Goal: Find specific page/section: Find specific page/section

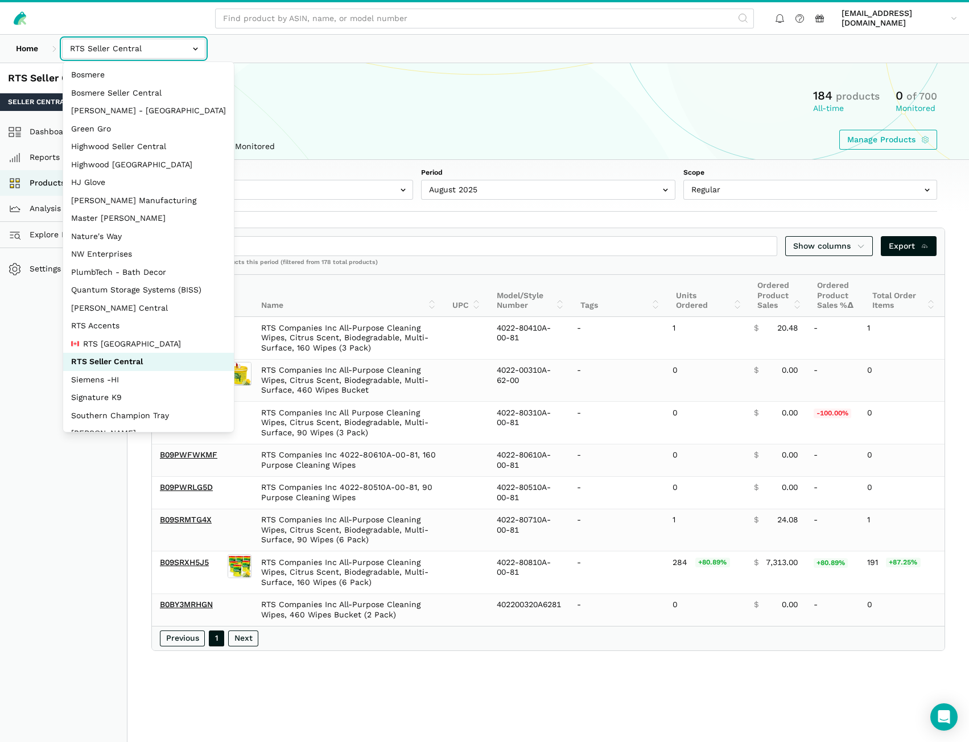
click at [131, 53] on input "text" at bounding box center [133, 49] width 143 height 20
select select "CHUG62dKHNPRLvcuXw3wAxs5"
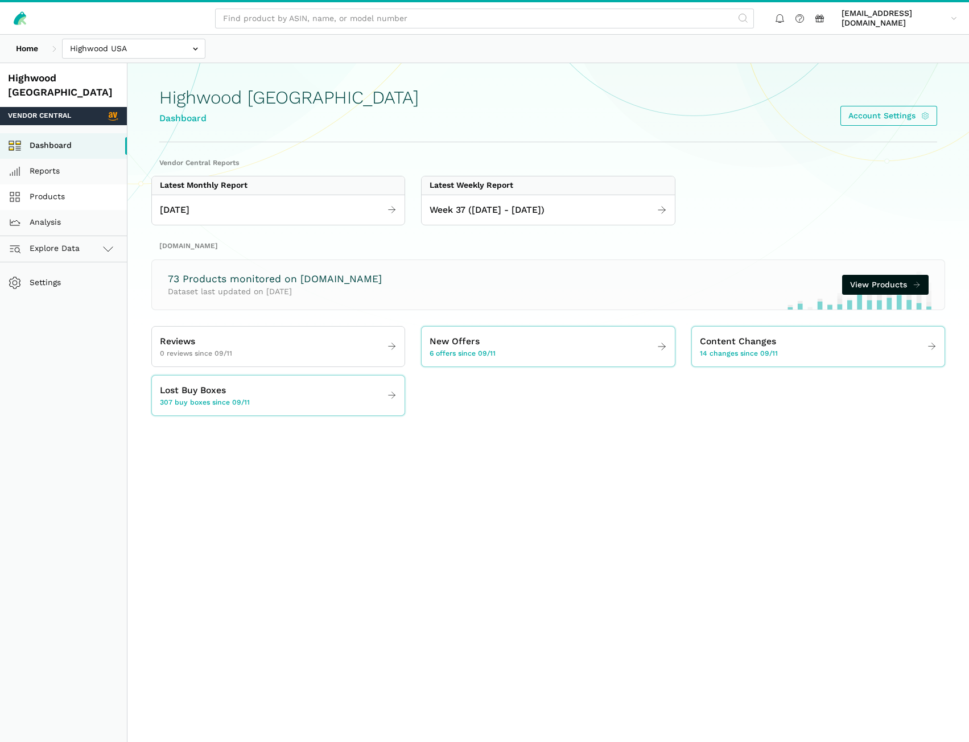
click at [60, 185] on link "Products" at bounding box center [63, 197] width 127 height 26
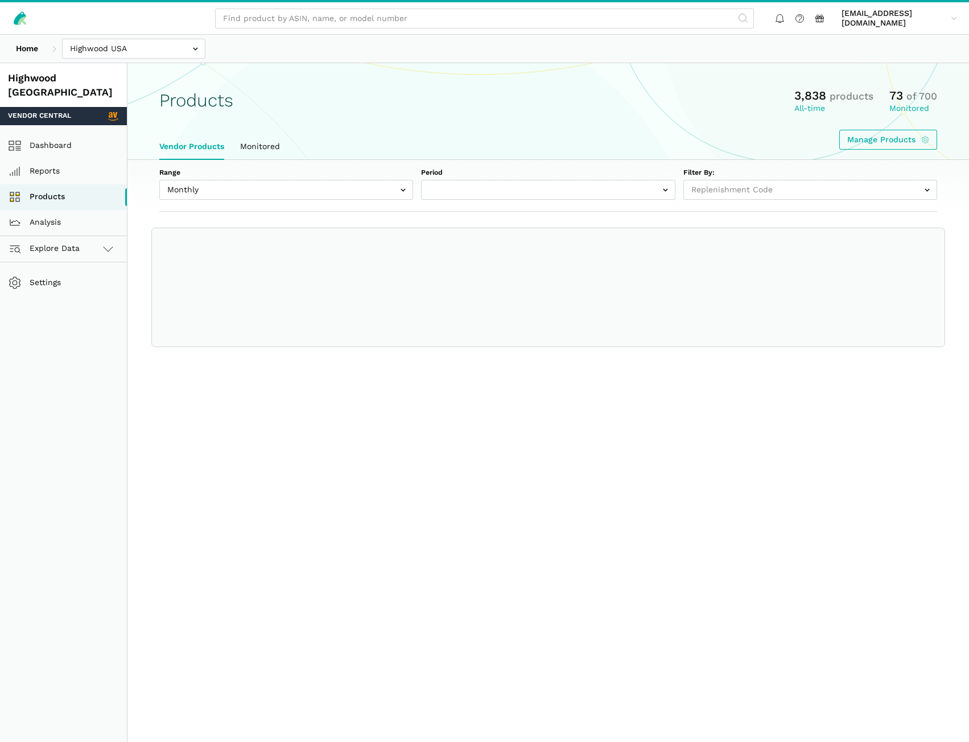
select select
select select "Monthly|[DATE]"
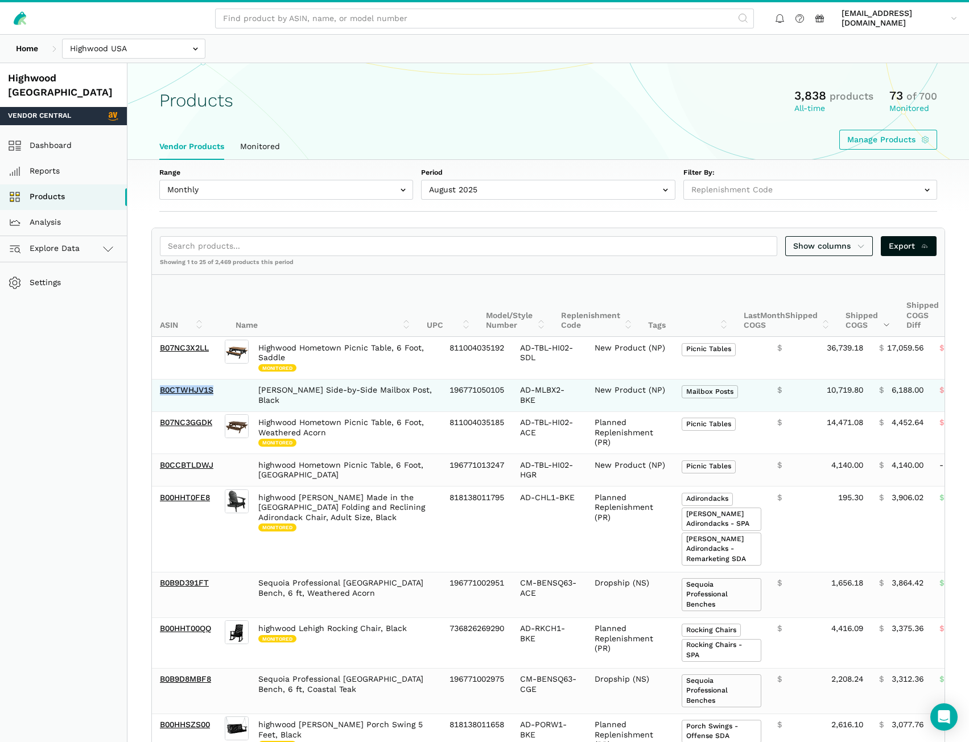
drag, startPoint x: 220, startPoint y: 397, endPoint x: 158, endPoint y: 396, distance: 62.0
click at [158, 396] on td "B0CTWHJV1S" at bounding box center [187, 395] width 71 height 32
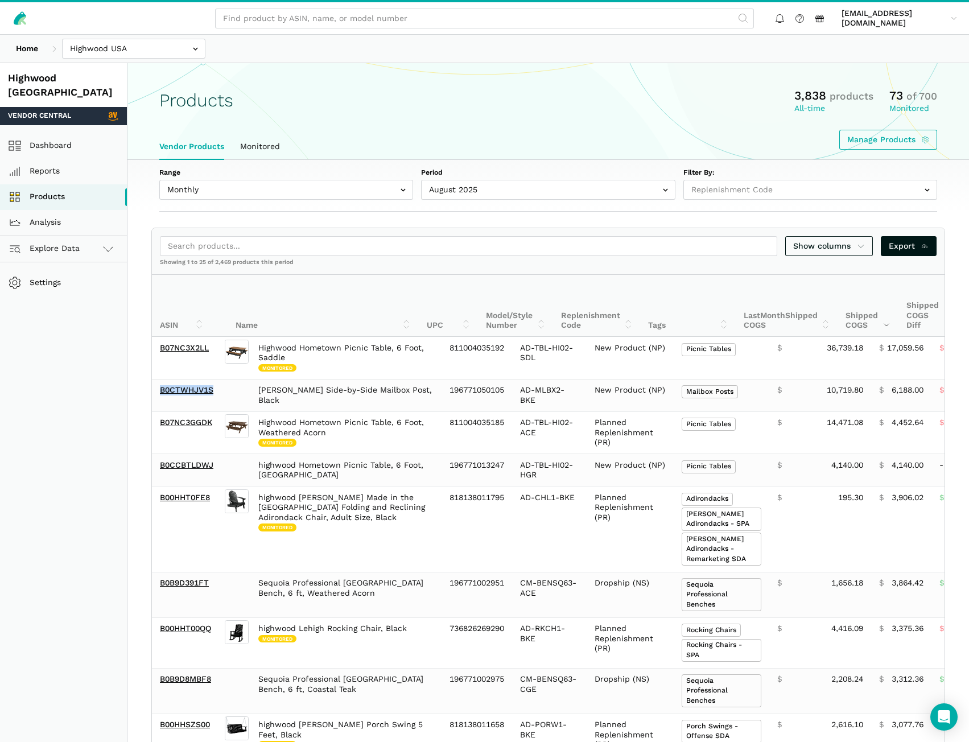
copy link "B0CTWHJV1S"
